Goal: Task Accomplishment & Management: Manage account settings

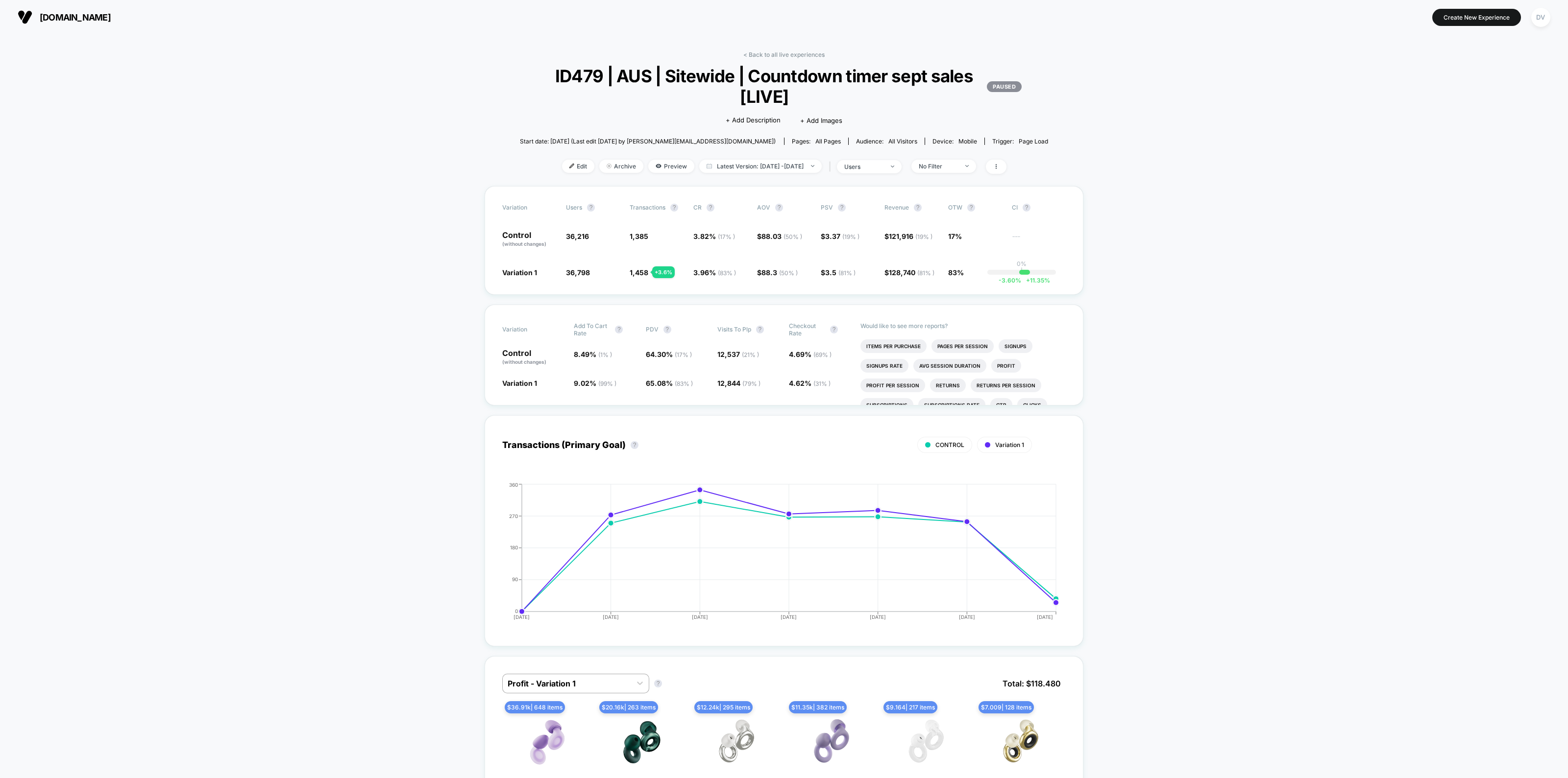
click at [779, 53] on link "< Back to all live experiences" at bounding box center [784, 55] width 81 height 8
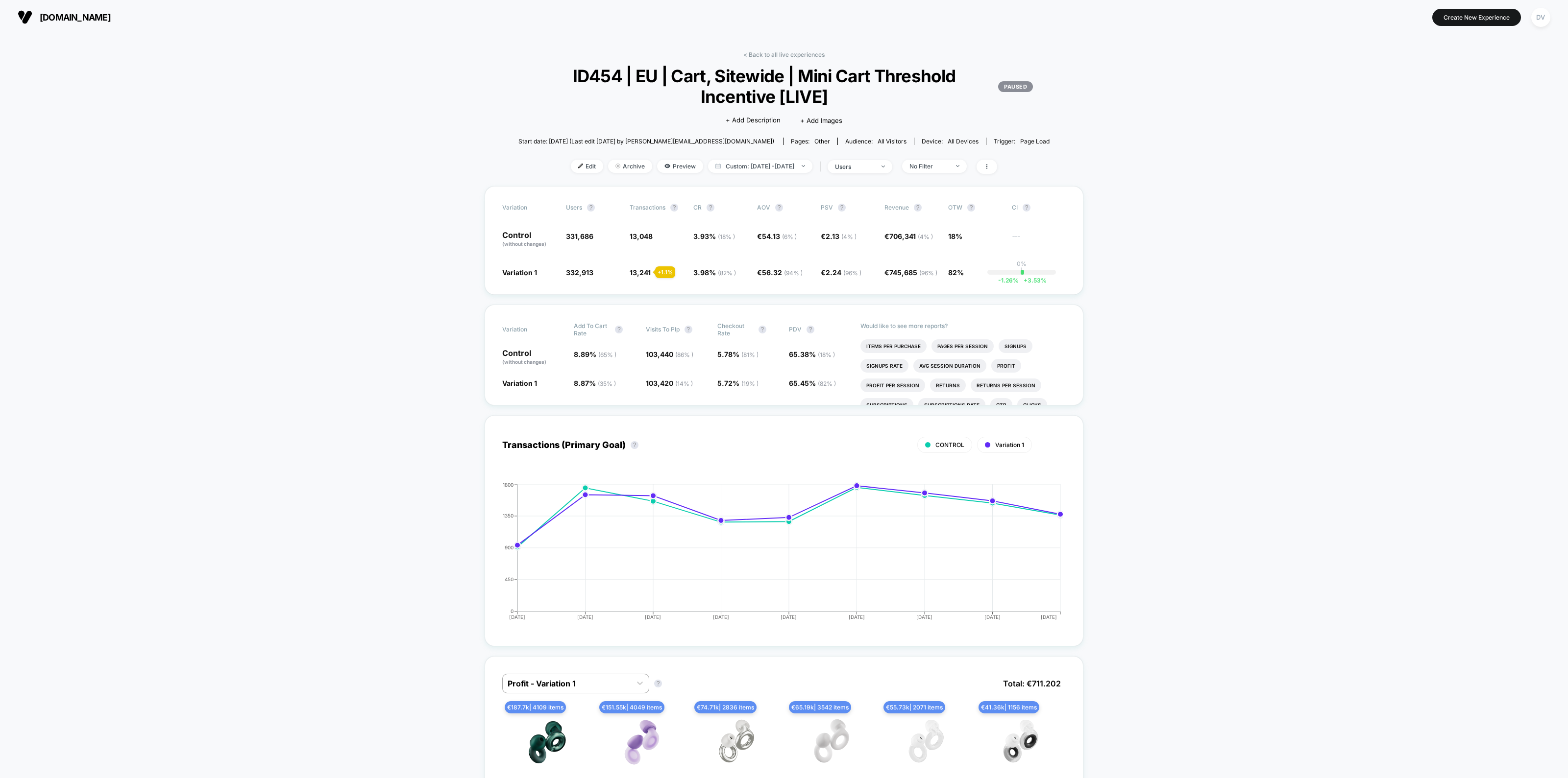
click at [760, 156] on div "< Back to all live experiences ID454 | EU | Cart, Sitewide | Mini Cart Threshol…" at bounding box center [784, 118] width 554 height 135
click at [753, 166] on span "Custom: Sep 2, 2025 - Sep 10, 2025" at bounding box center [760, 166] width 104 height 14
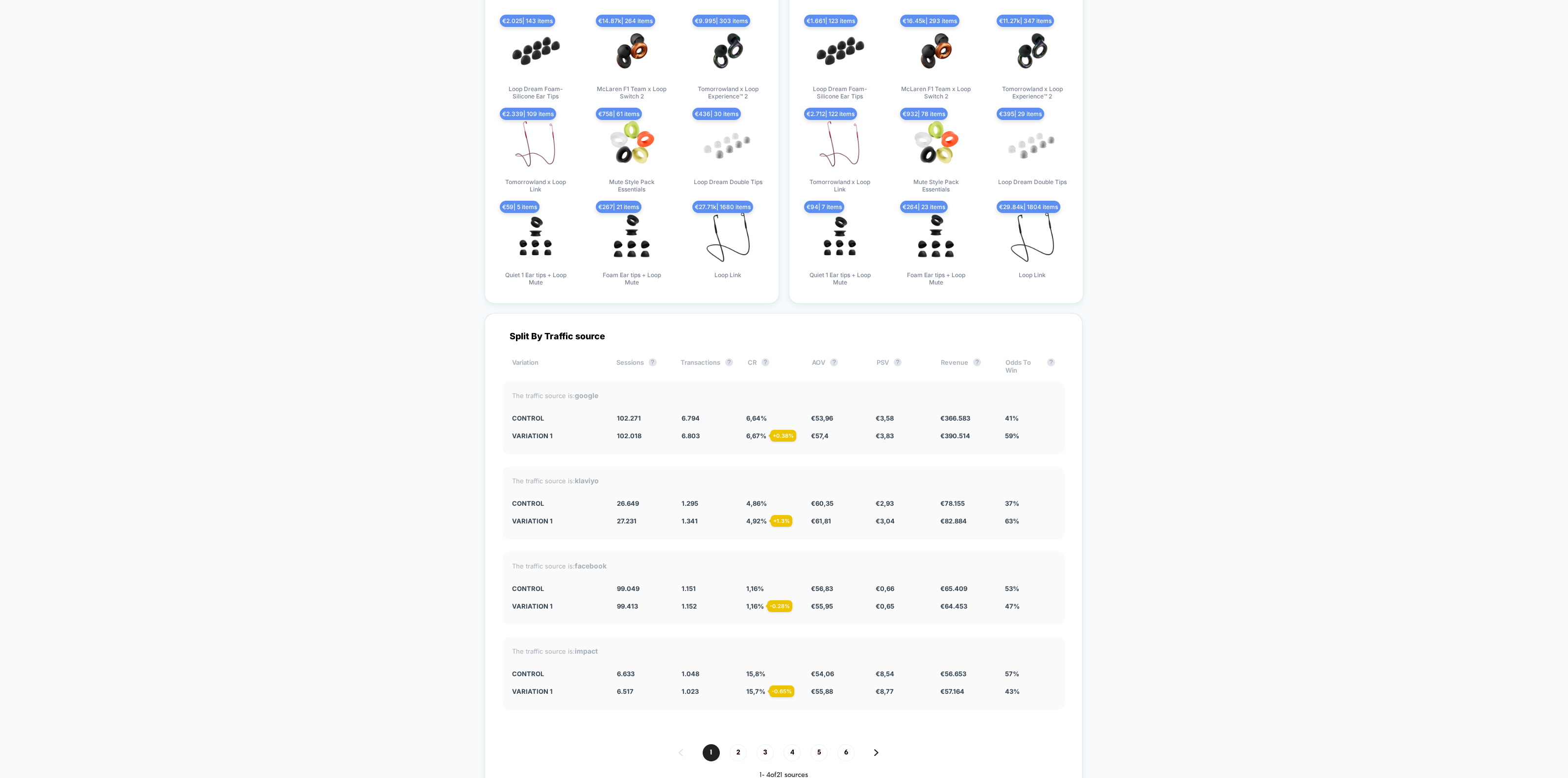
scroll to position [2816, 0]
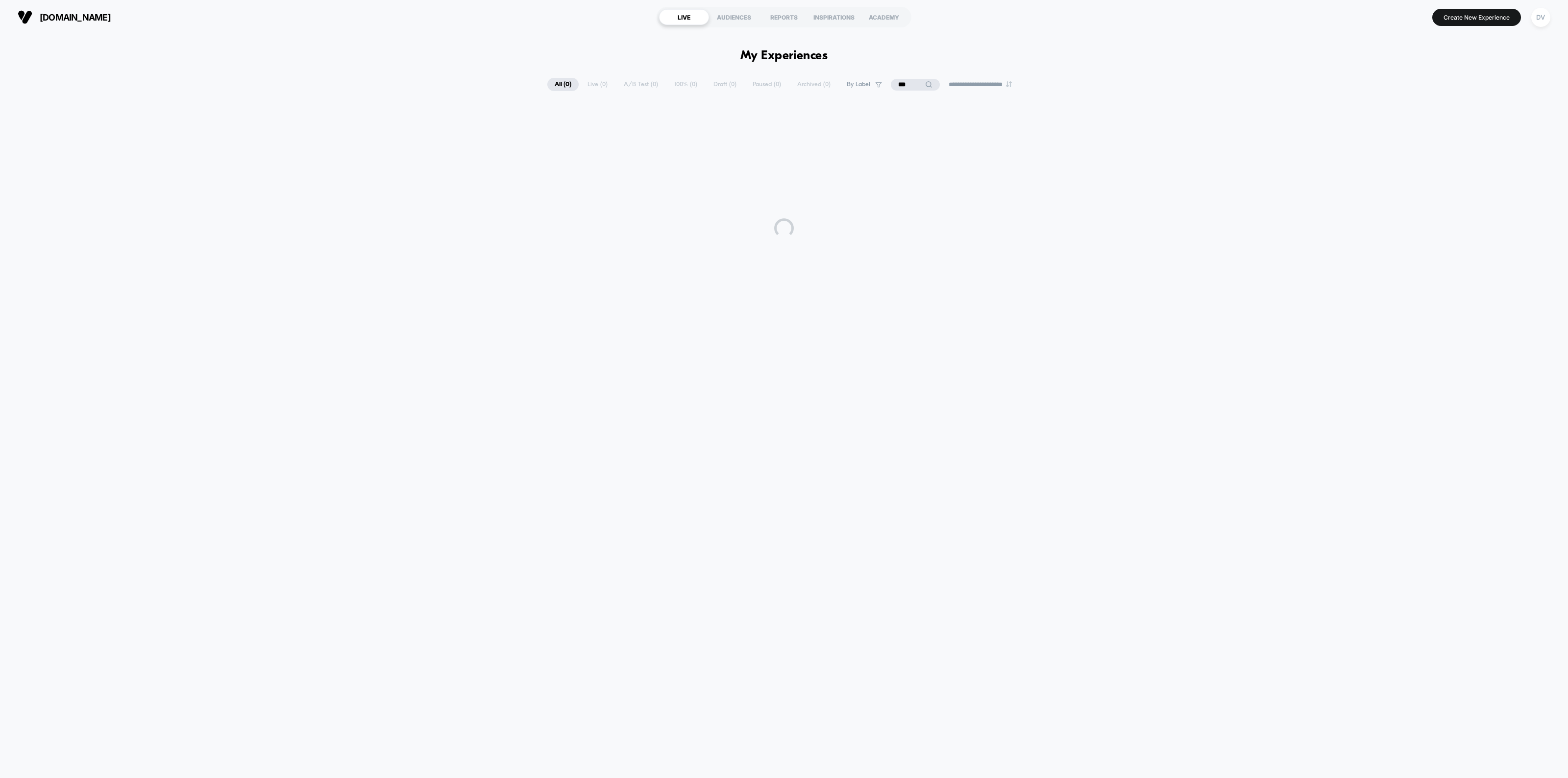
click at [910, 84] on input "***" at bounding box center [915, 85] width 49 height 12
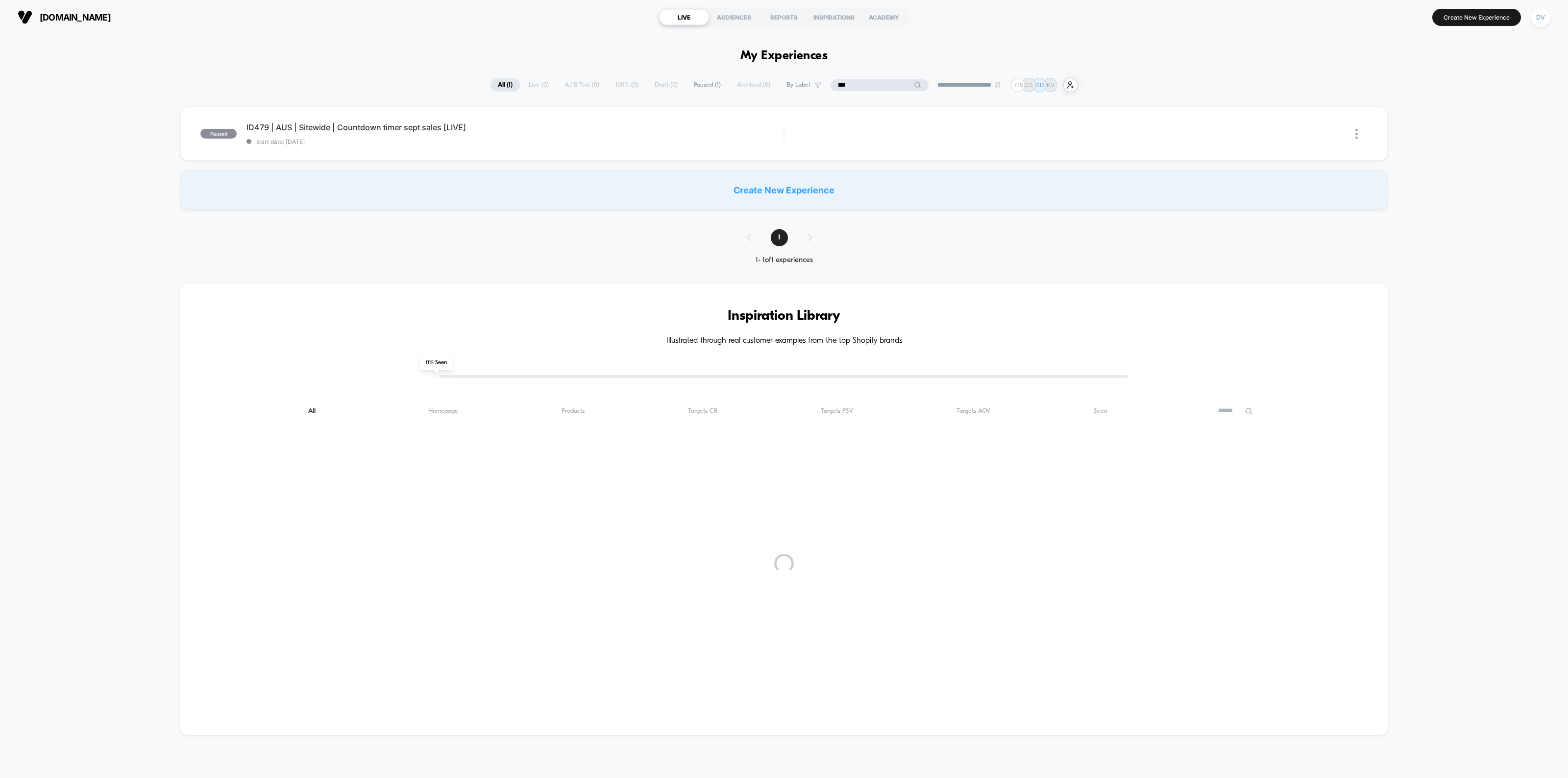
type input "***"
click at [1078, 67] on div "**********" at bounding box center [784, 402] width 1568 height 735
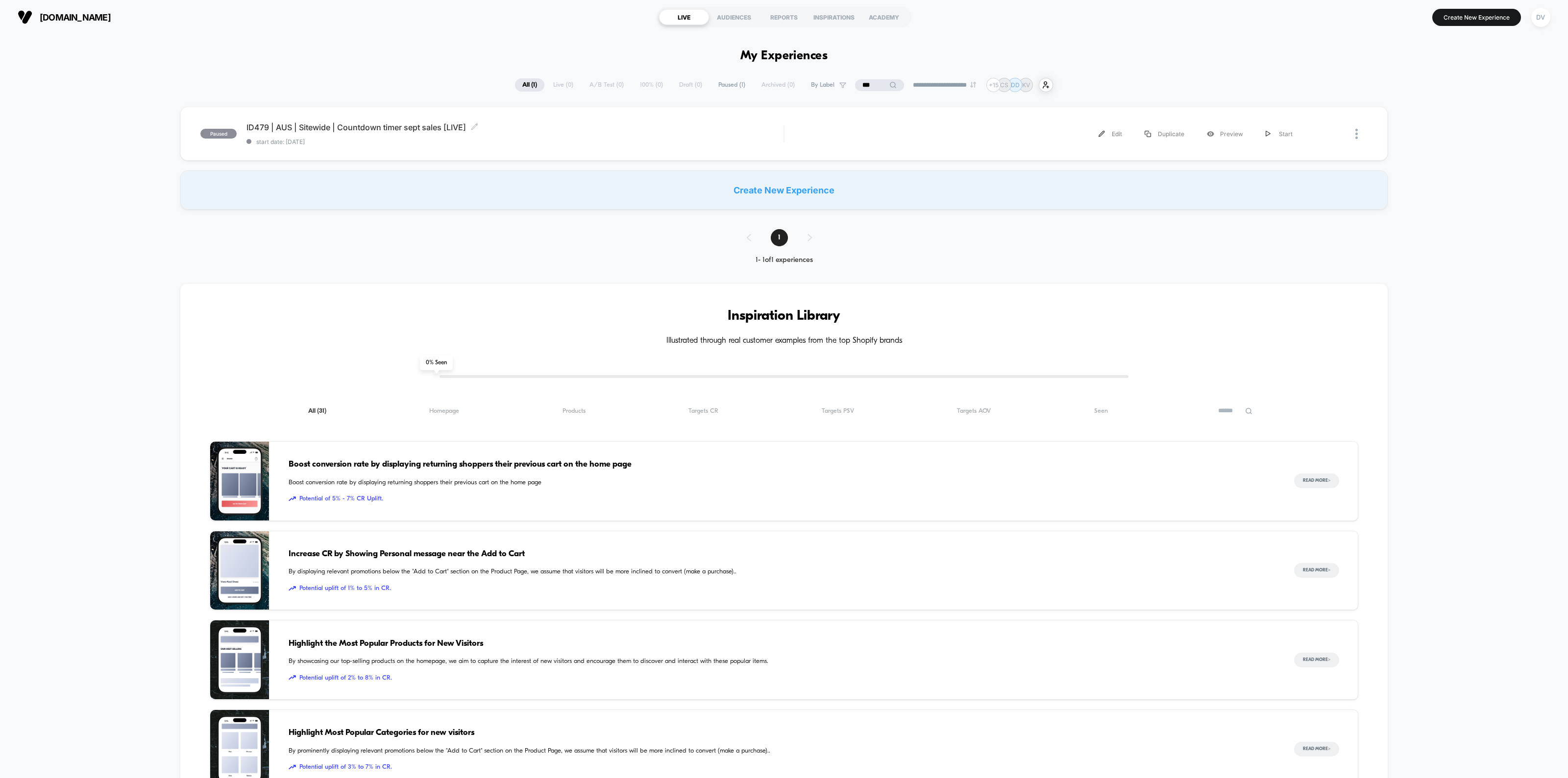
click at [414, 125] on span "ID479 | AUS | Sitewide | Countdown timer sept sales [LIVE] Click to edit experi…" at bounding box center [515, 127] width 537 height 10
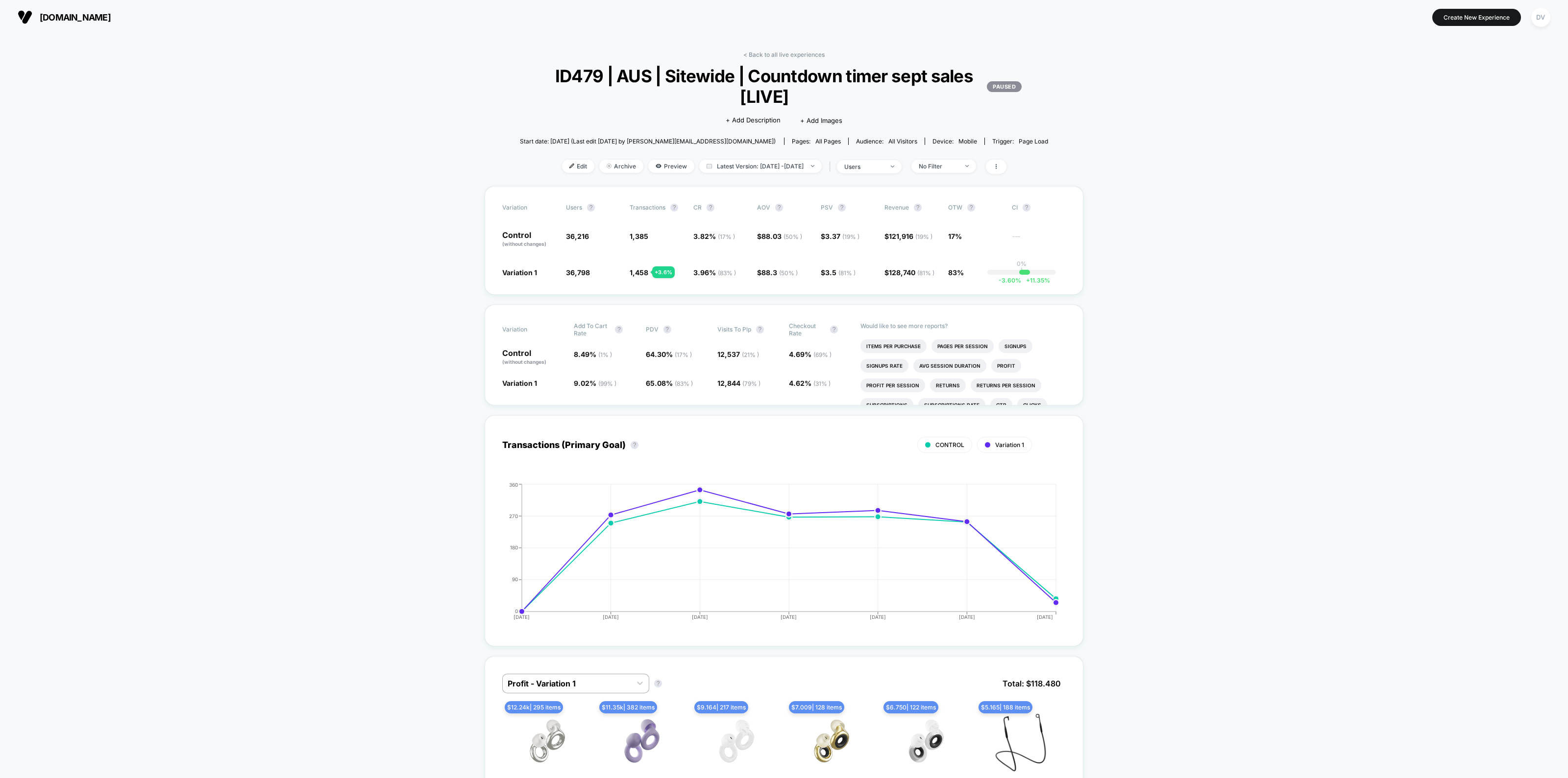
click at [777, 166] on span "Latest Version: Sep 5, 2025 - Sep 16, 2025" at bounding box center [760, 166] width 123 height 14
select select "*"
select select "****"
click at [705, 290] on button "Custom Range" at bounding box center [703, 289] width 51 height 9
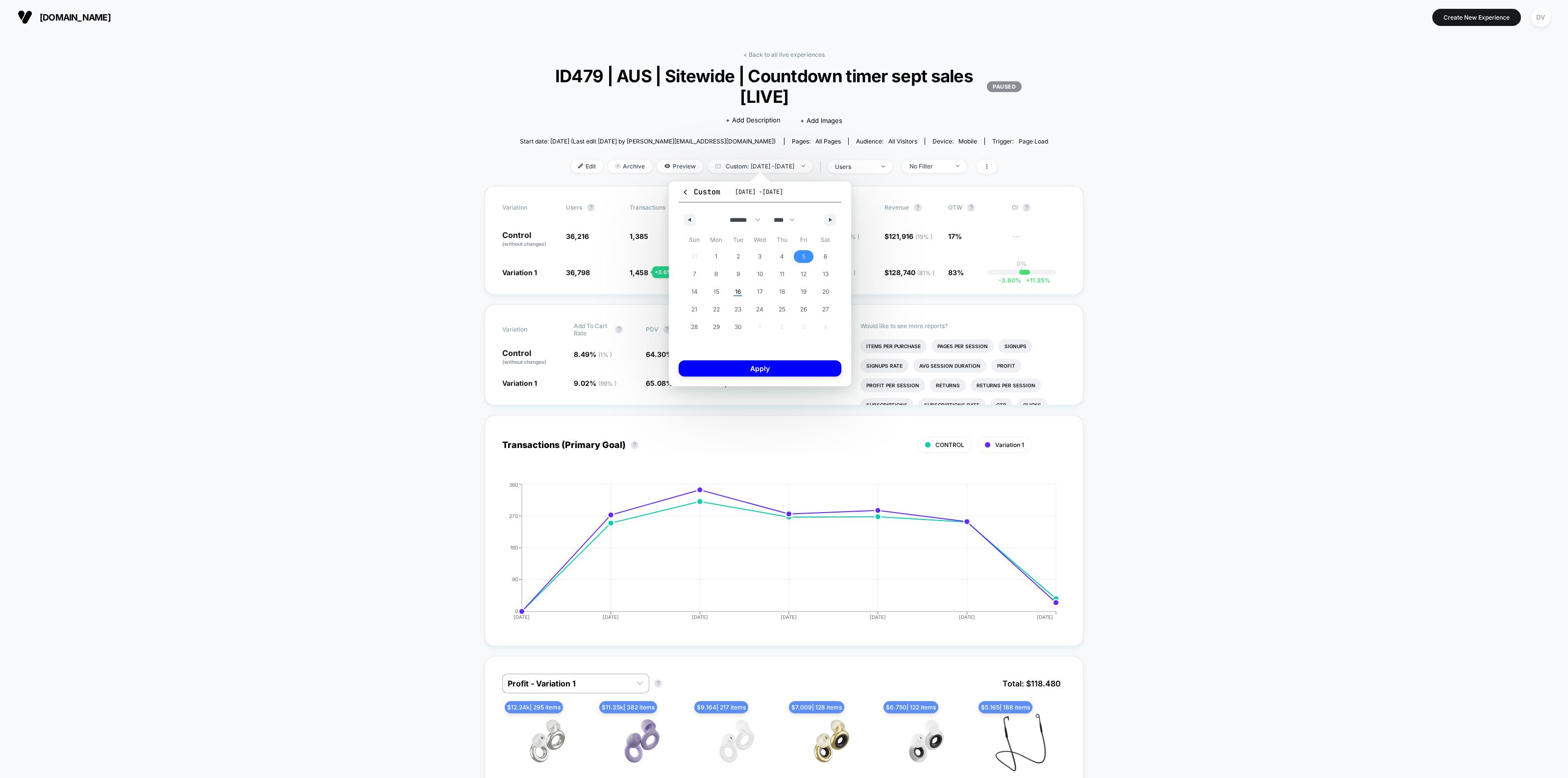
click at [801, 258] on span "5" at bounding box center [803, 256] width 22 height 13
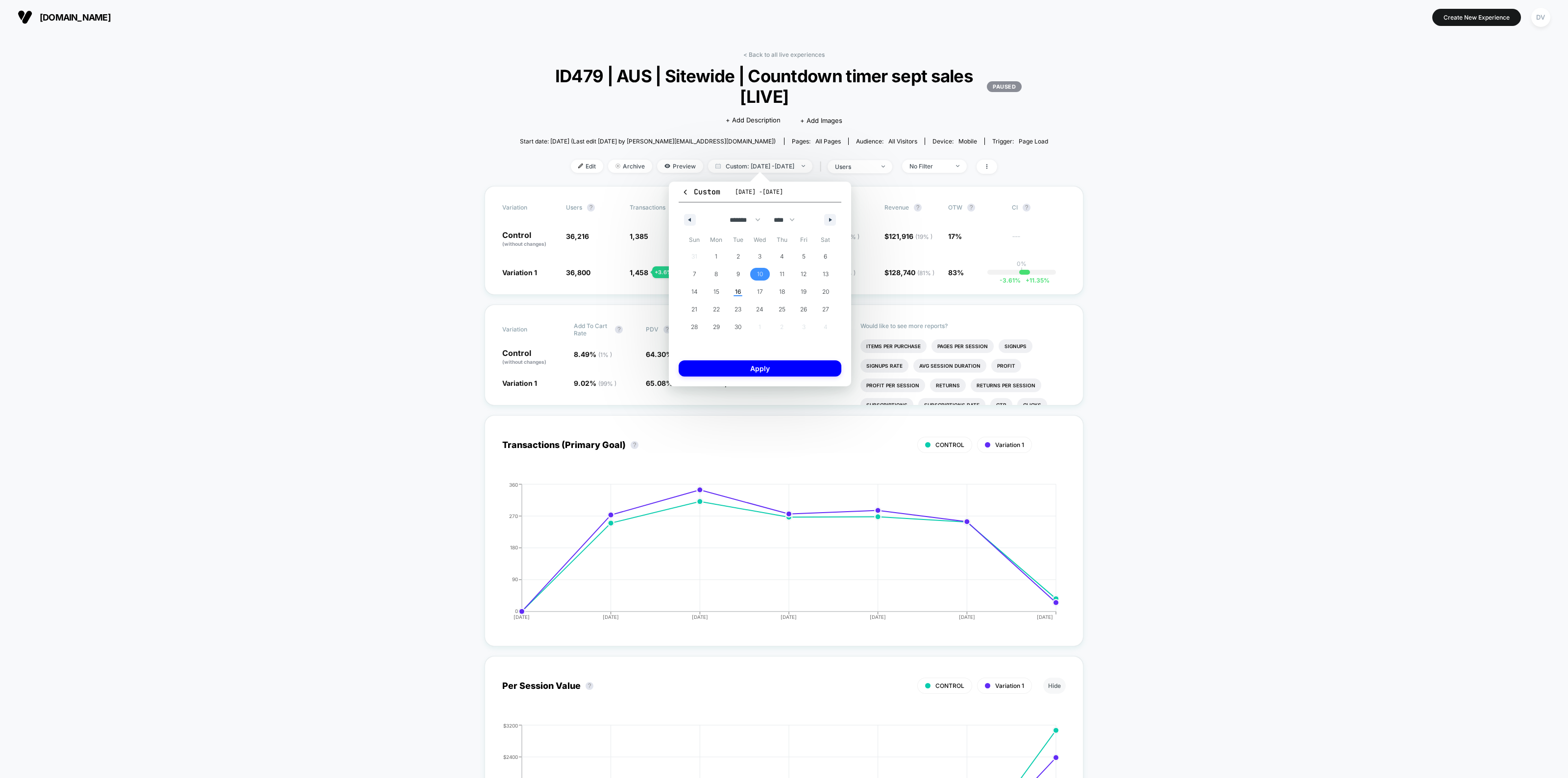
click at [763, 276] on span "10" at bounding box center [760, 274] width 22 height 13
click at [769, 366] on button "Apply" at bounding box center [760, 368] width 163 height 16
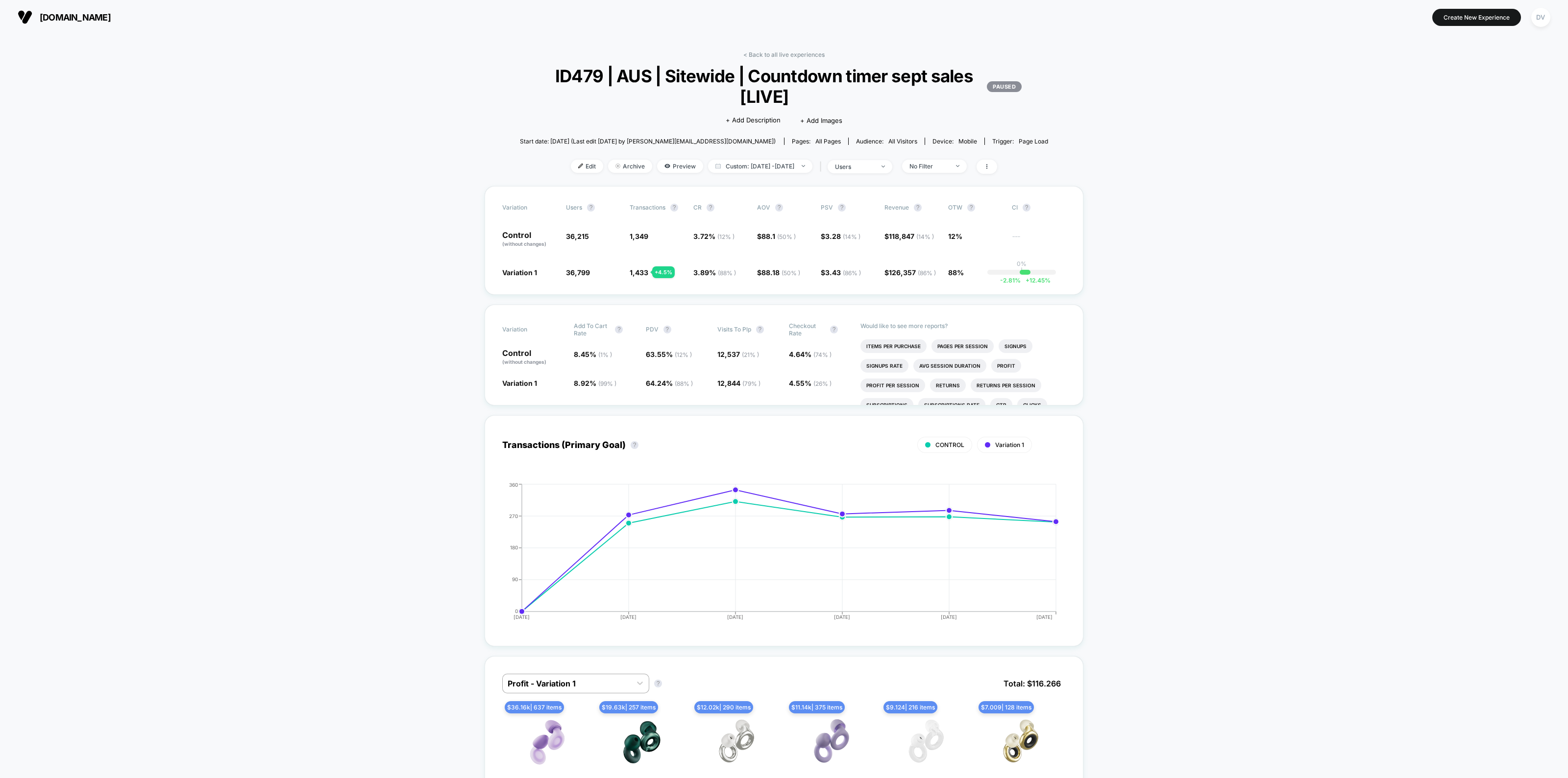
click at [780, 55] on link "< Back to all live experiences" at bounding box center [784, 55] width 81 height 8
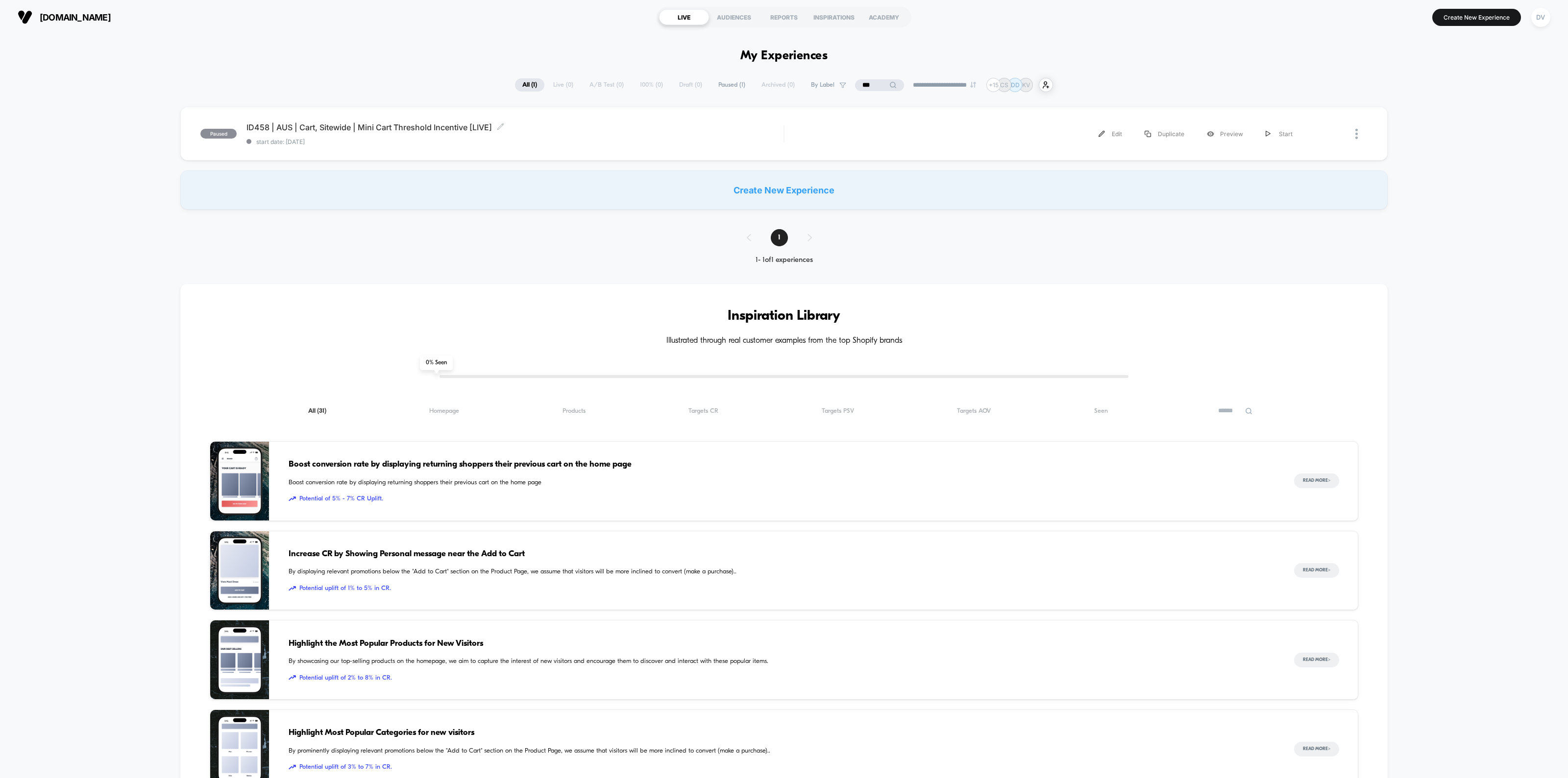
click at [326, 124] on span "ID458 | AUS | Cart, Sitewide | Mini Cart Threshold Incentive [LIVE] Click to ed…" at bounding box center [515, 127] width 537 height 10
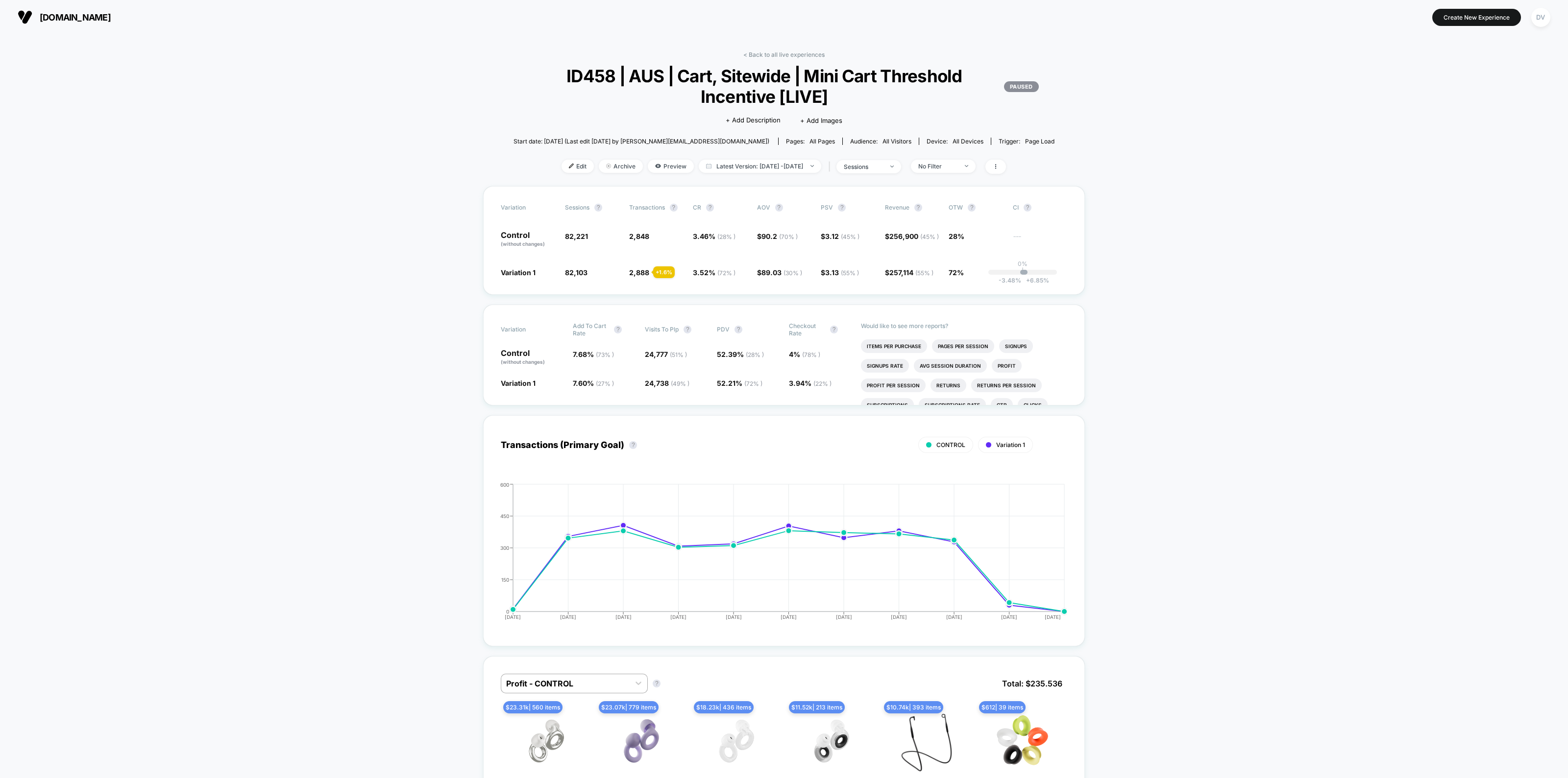
click at [772, 162] on span "Latest Version: [DATE] - [DATE]" at bounding box center [760, 166] width 123 height 14
click at [683, 287] on button "Custom Range" at bounding box center [703, 289] width 51 height 9
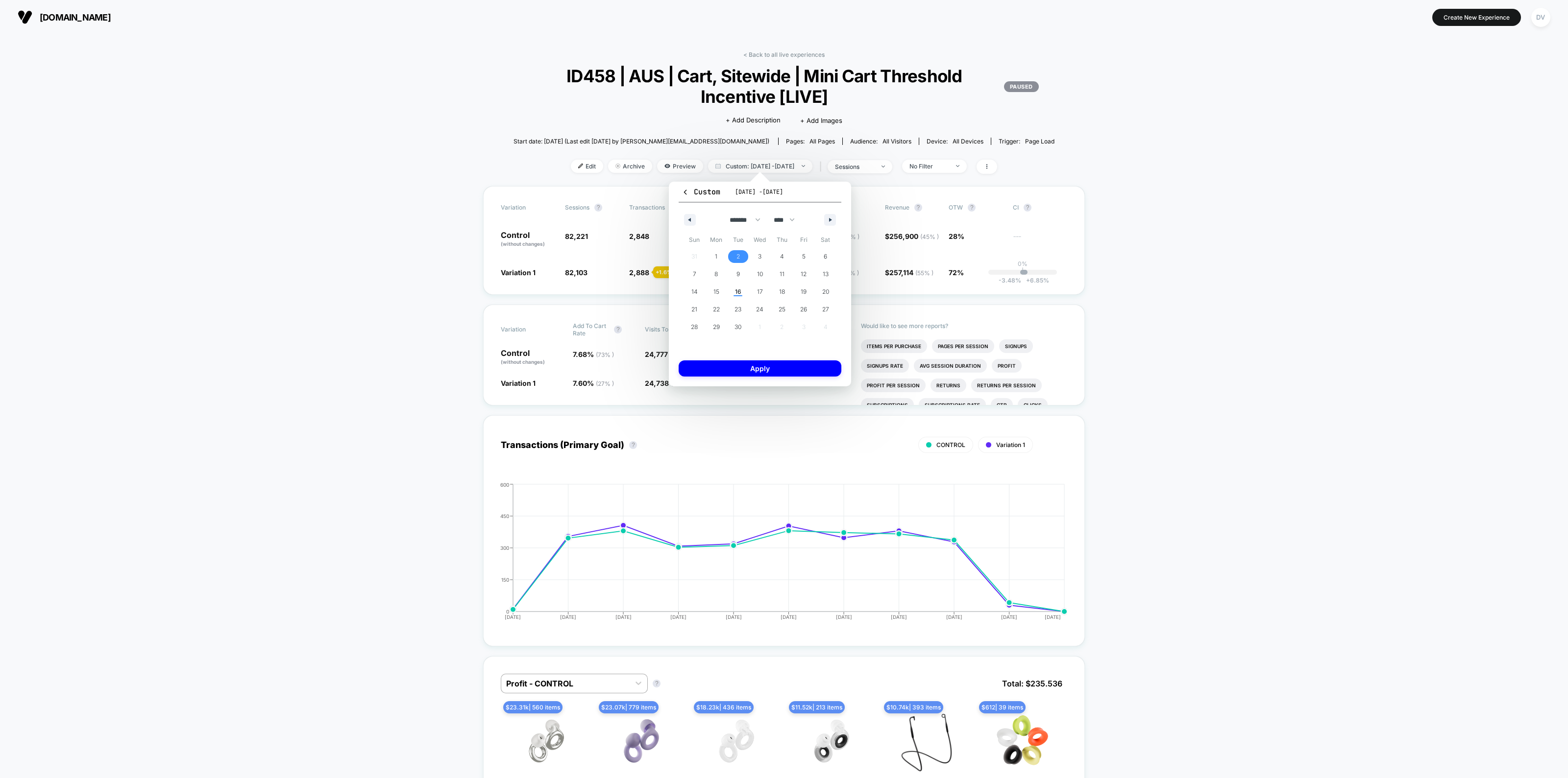
click at [735, 252] on span "2" at bounding box center [738, 256] width 22 height 13
click at [753, 273] on span "10" at bounding box center [760, 274] width 22 height 13
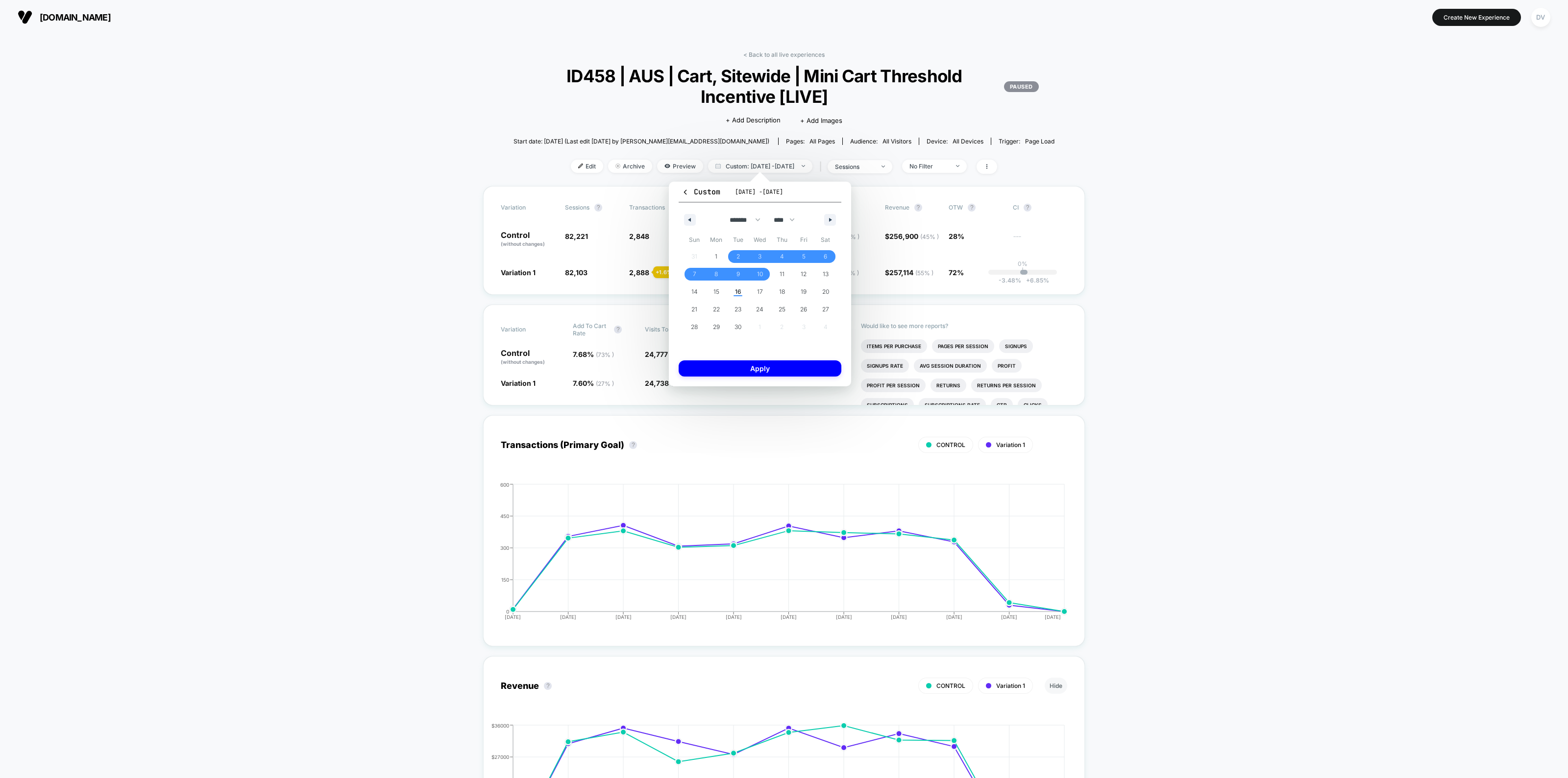
click at [760, 371] on button "Apply" at bounding box center [760, 368] width 163 height 16
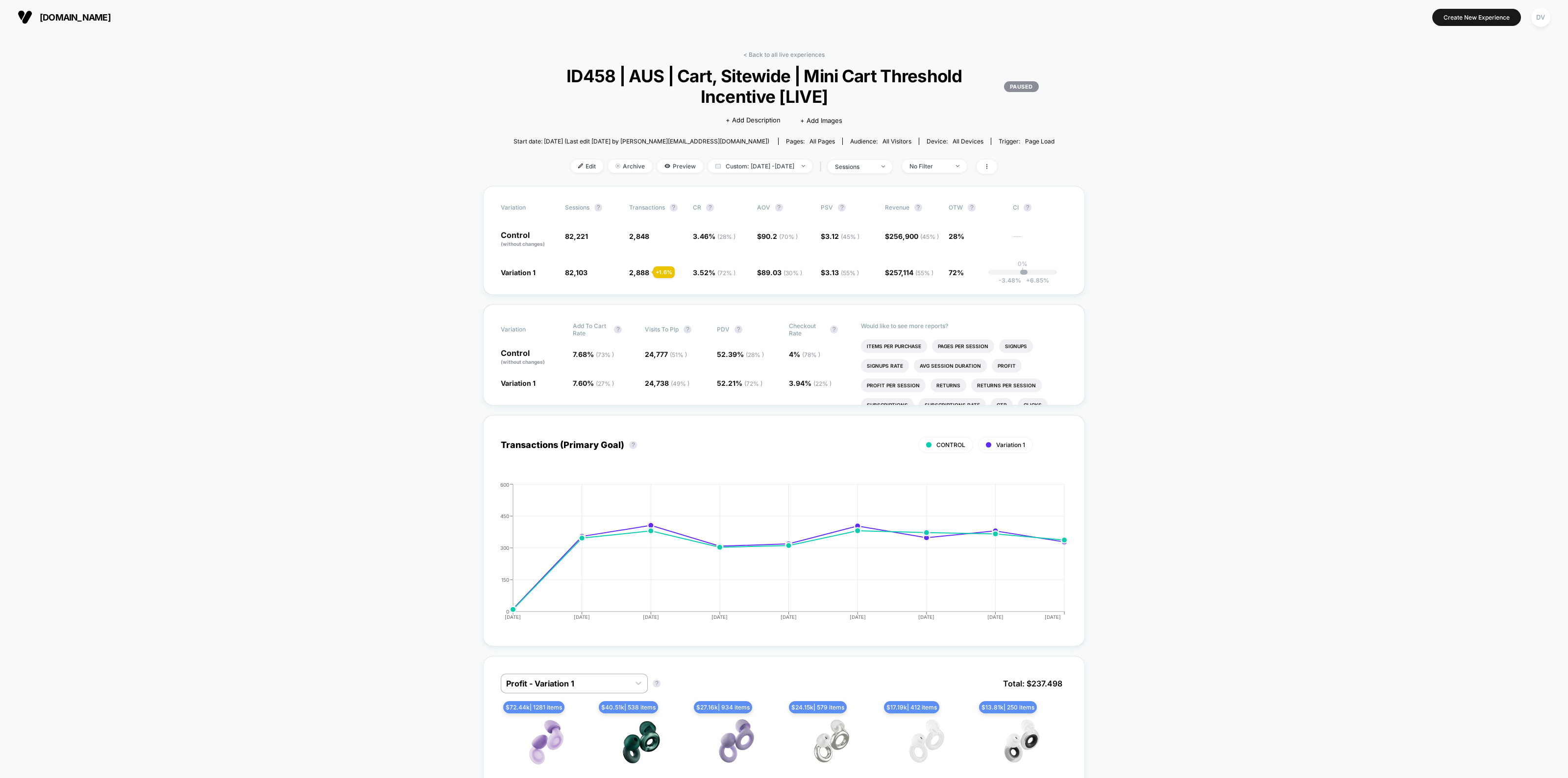
click at [863, 169] on div "sessions" at bounding box center [854, 167] width 39 height 8
click at [843, 241] on span "Users" at bounding box center [836, 243] width 18 height 8
click at [842, 265] on button "Save" at bounding box center [870, 270] width 116 height 16
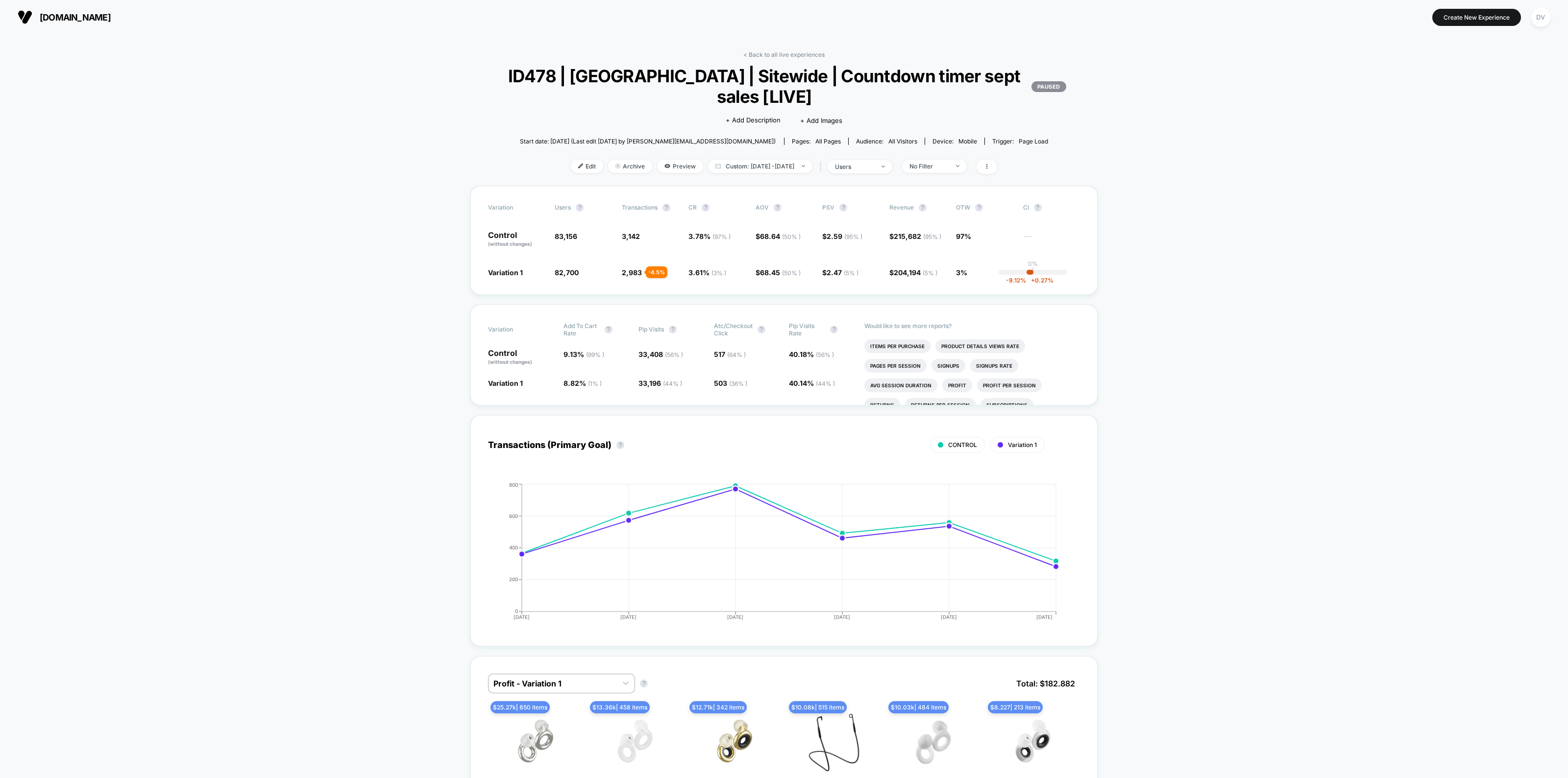
click at [756, 59] on div "< Back to all live experiences ID478 | USA | Sitewide | Countdown timer sept sa…" at bounding box center [784, 118] width 627 height 135
click at [758, 54] on link "< Back to all live experiences" at bounding box center [784, 55] width 81 height 8
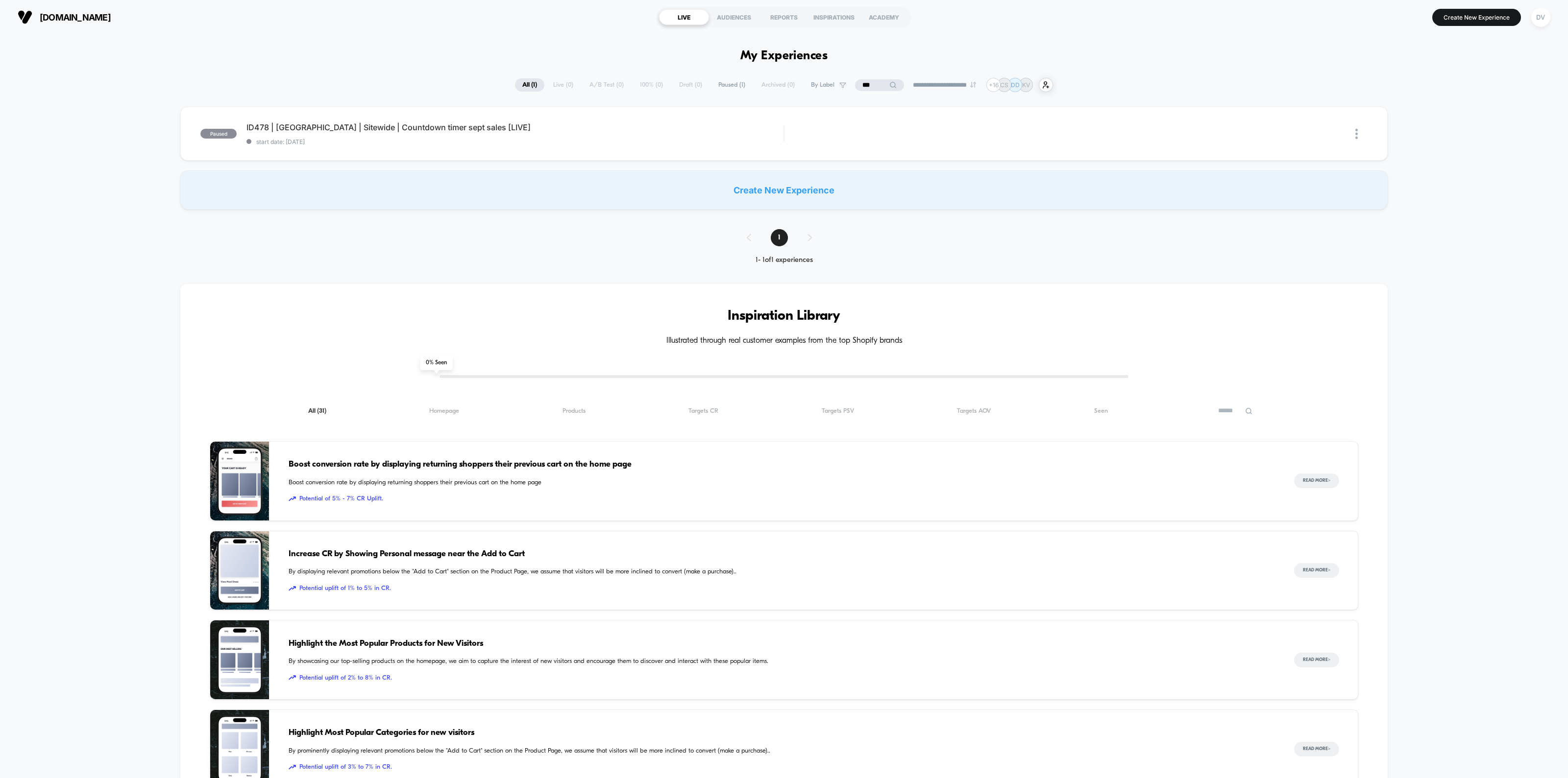
click at [870, 86] on input "***" at bounding box center [879, 85] width 49 height 12
click at [869, 86] on input "***" at bounding box center [879, 85] width 98 height 12
type input "***"
click at [415, 125] on span "ID457 | USA | Cart, Sitewide | Mini Cart Threshold Incentive [LIVE] Click to ed…" at bounding box center [515, 127] width 537 height 10
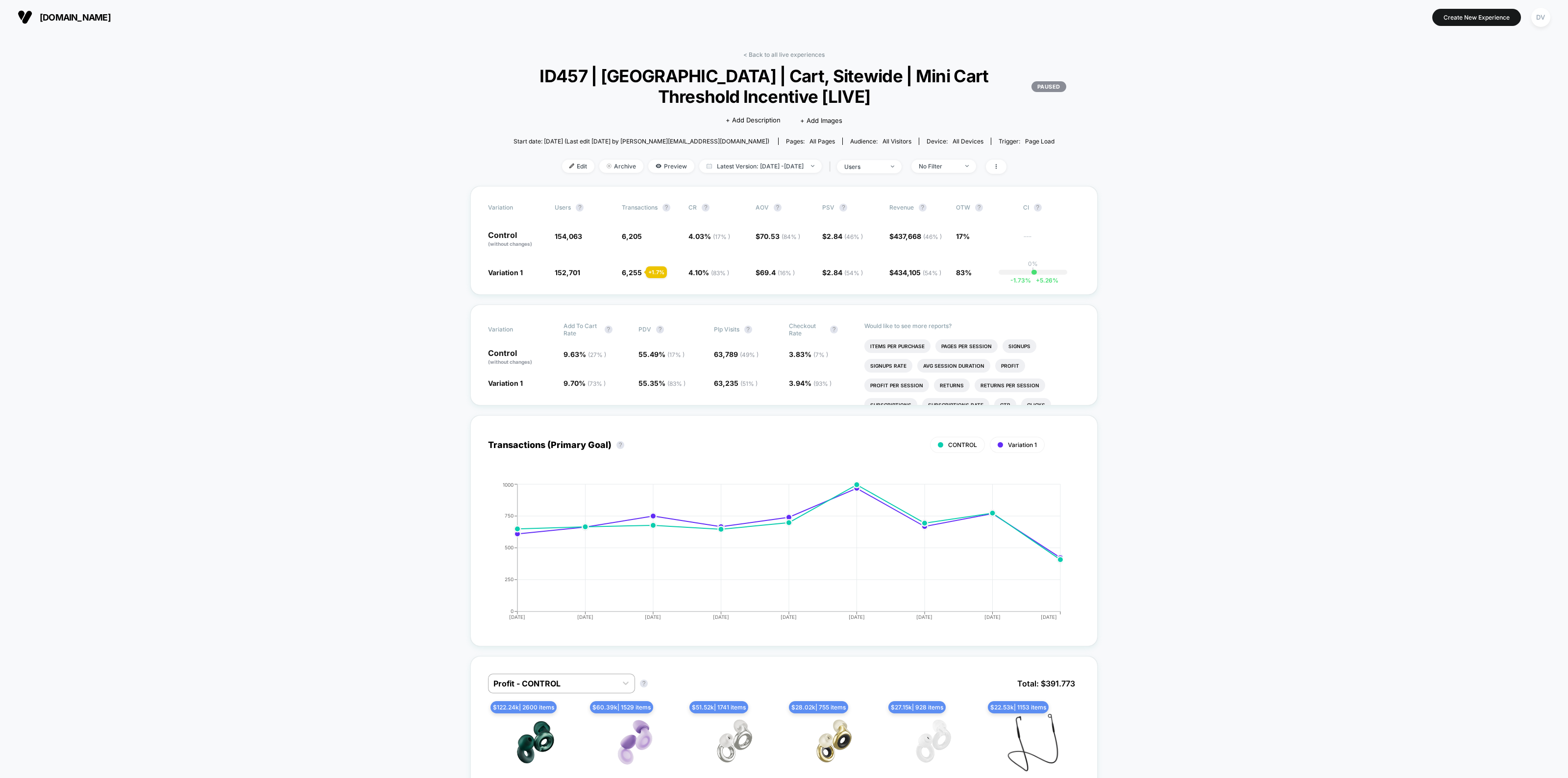
click at [778, 169] on span "Latest Version: [DATE] - [DATE]" at bounding box center [760, 166] width 123 height 14
select select "*"
select select "****"
click at [697, 289] on button "Custom Range" at bounding box center [703, 289] width 51 height 9
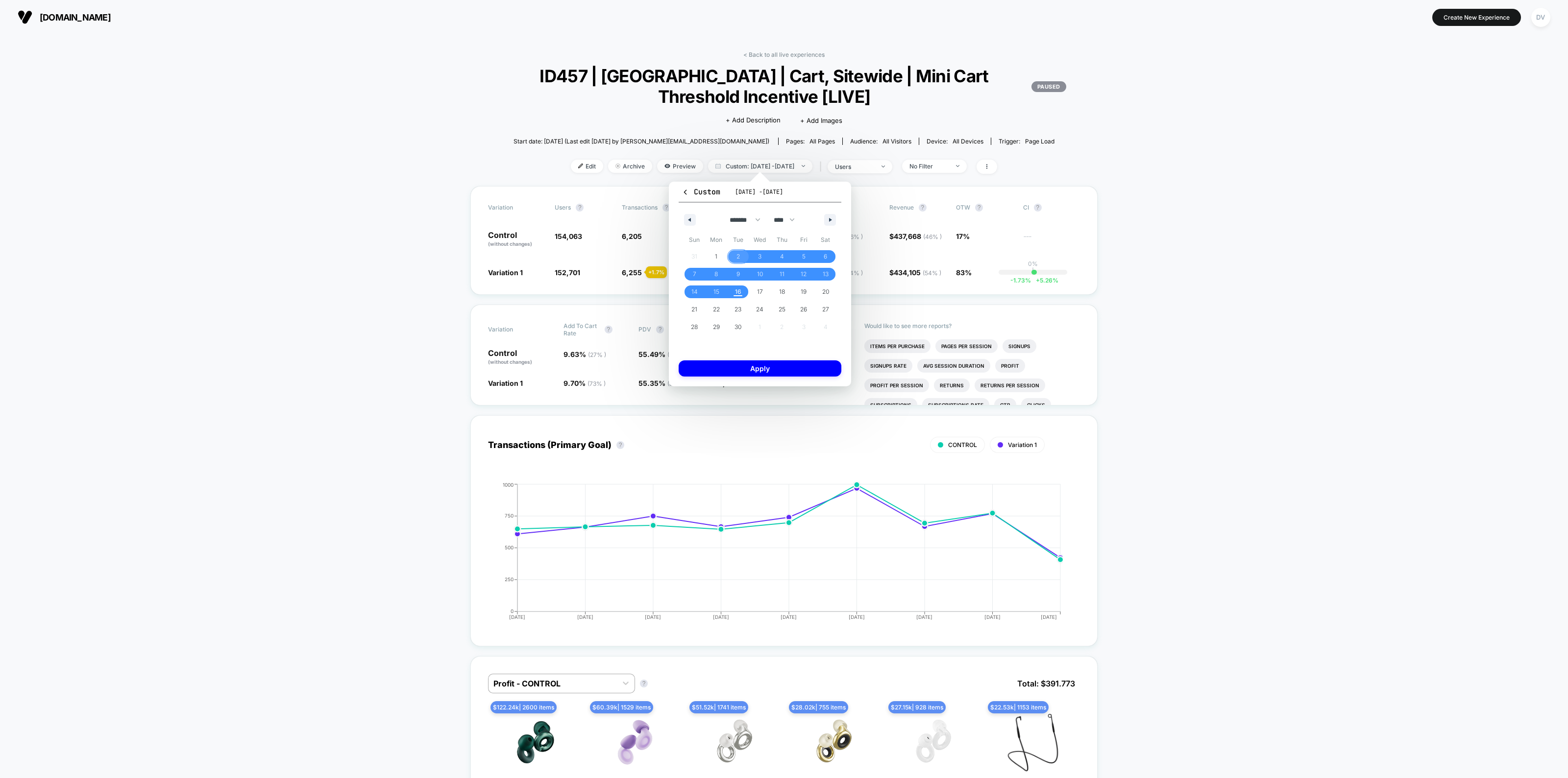
click at [736, 258] on span "2" at bounding box center [738, 256] width 4 height 17
click at [759, 271] on span "10" at bounding box center [760, 273] width 6 height 17
click at [796, 366] on button "Apply" at bounding box center [760, 368] width 163 height 16
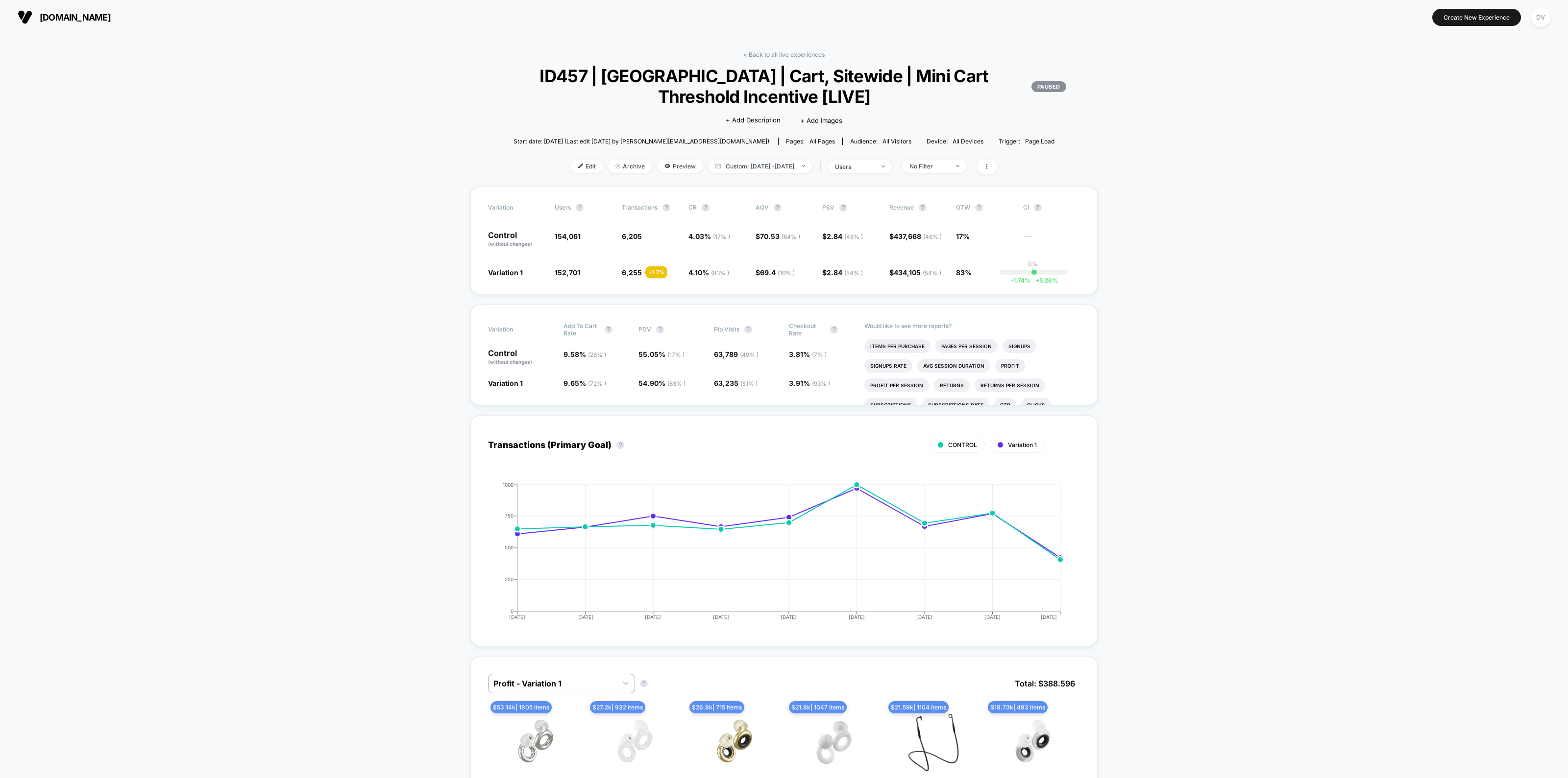
click at [878, 174] on div "< Back to all live experiences ID457 | [GEOGRAPHIC_DATA] | Cart, Sitewide | Min…" at bounding box center [784, 118] width 627 height 135
click at [886, 172] on div "| users" at bounding box center [854, 166] width 75 height 14
click at [886, 170] on span "users" at bounding box center [860, 167] width 65 height 14
click at [839, 266] on button "Save" at bounding box center [870, 270] width 116 height 16
